Goal: Navigation & Orientation: Find specific page/section

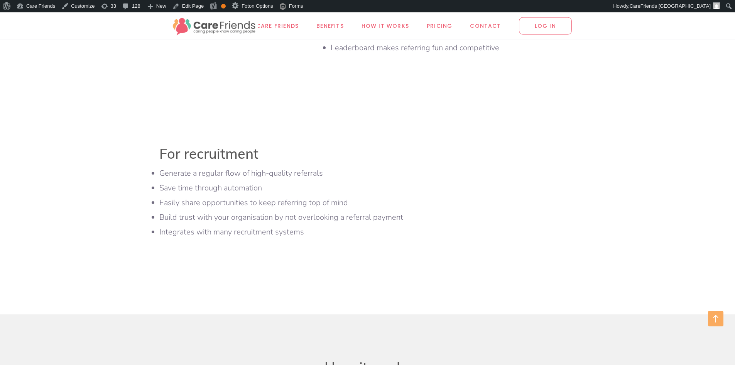
scroll to position [2672, 0]
